Goal: Entertainment & Leisure: Consume media (video, audio)

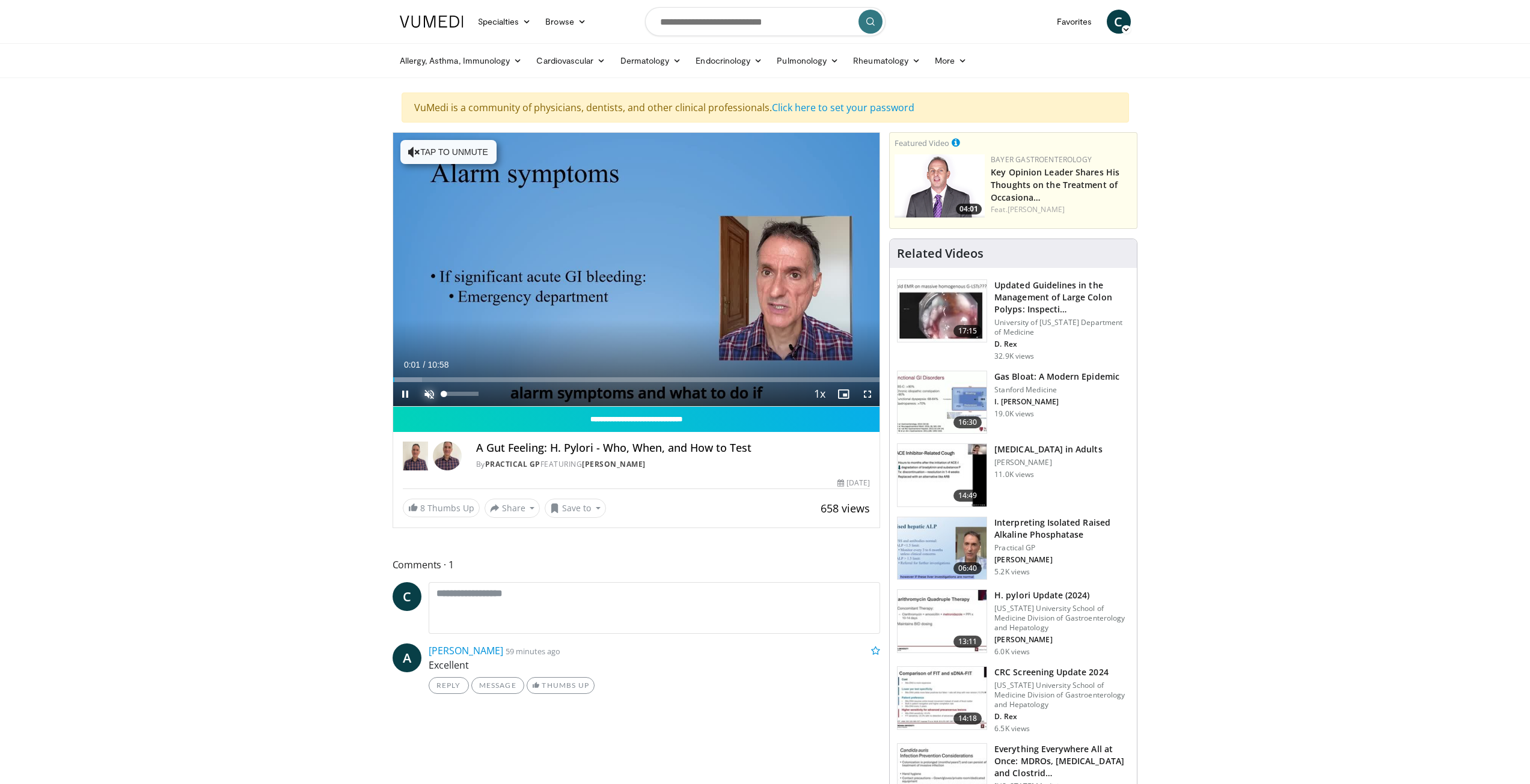
click at [428, 394] on span "Video Player" at bounding box center [429, 395] width 24 height 24
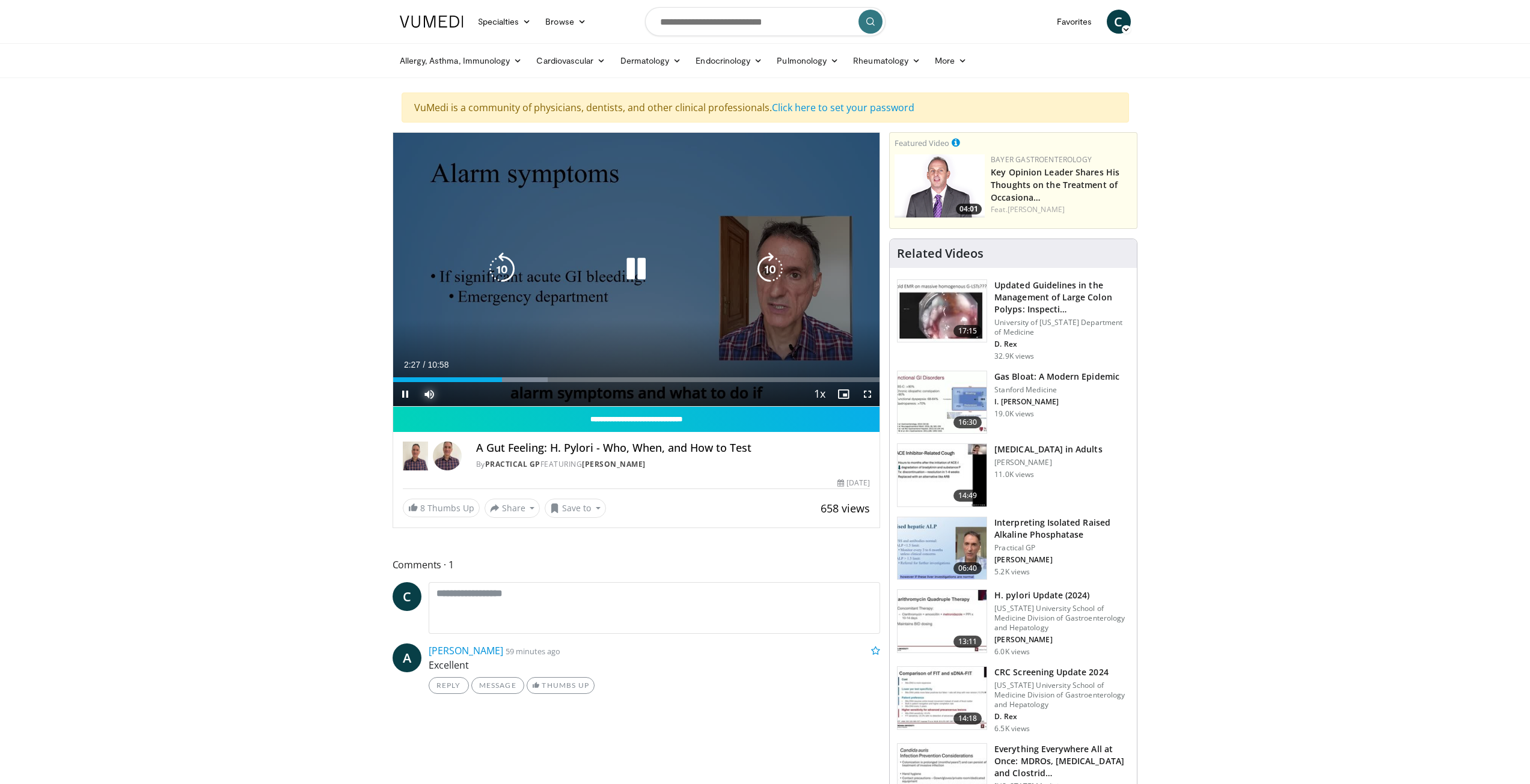
click at [517, 377] on div "Loaded : 31.82% 02:27 02:48" at bounding box center [637, 377] width 487 height 11
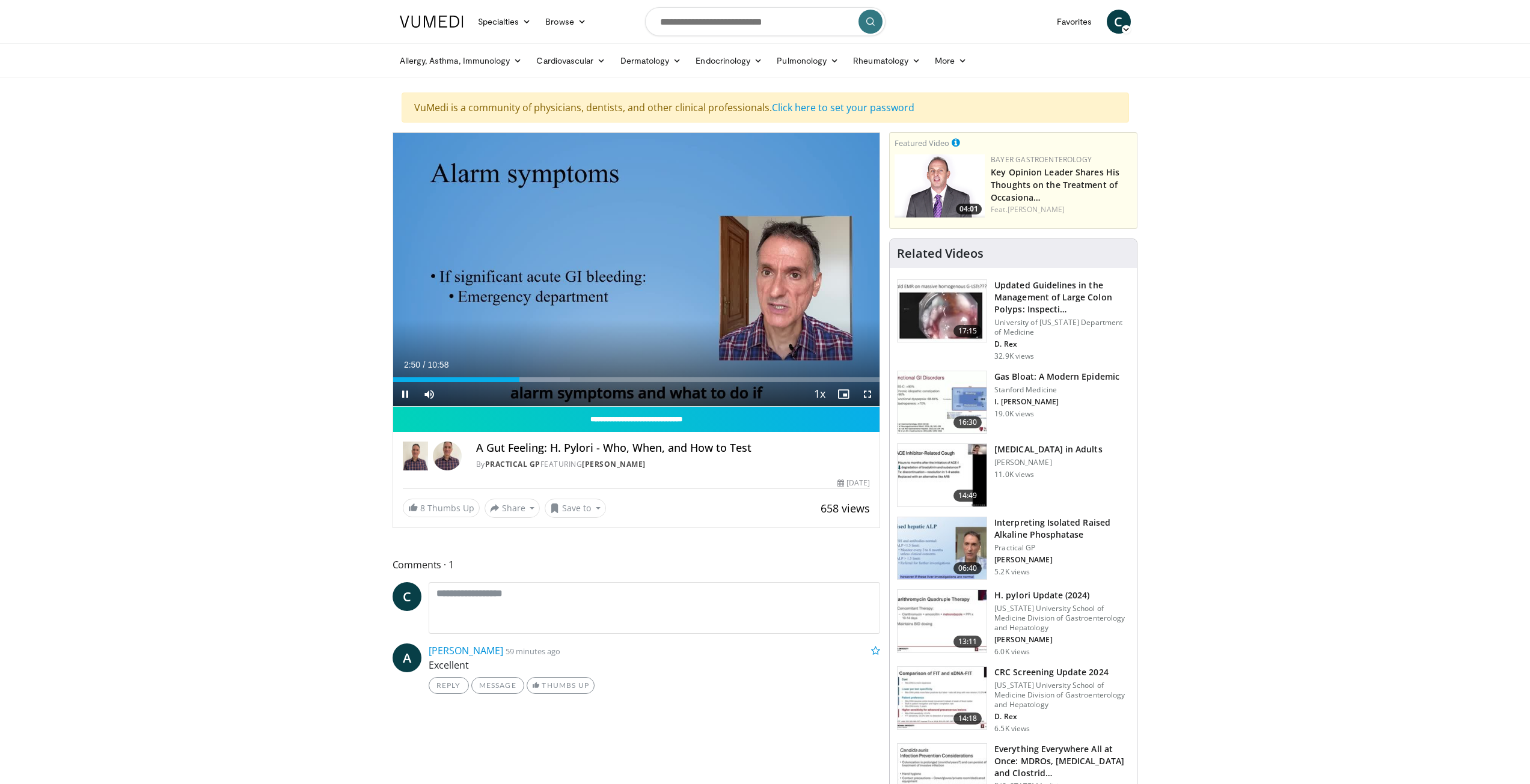
click at [540, 382] on div "Current Time 2:50 / Duration 10:58 Pause Skip Backward Skip Forward Mute Loaded…" at bounding box center [637, 395] width 487 height 24
